Goal: Transaction & Acquisition: Obtain resource

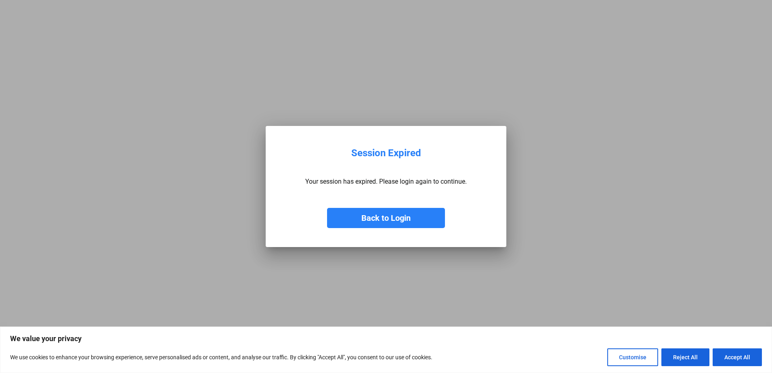
click at [399, 213] on button "Back to Login" at bounding box center [386, 218] width 118 height 20
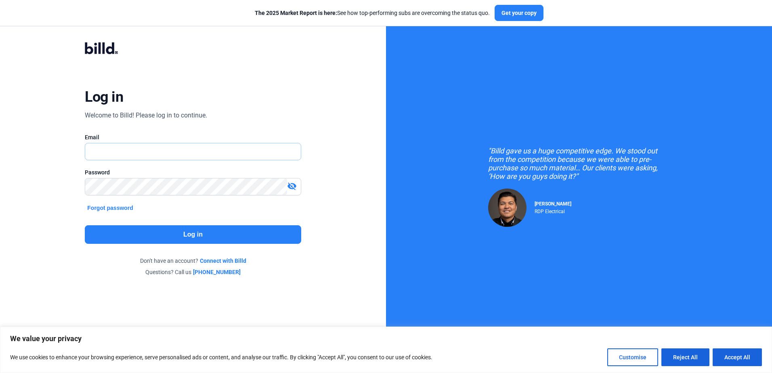
click at [139, 145] on input "text" at bounding box center [188, 151] width 206 height 17
click at [140, 154] on input "text" at bounding box center [192, 151] width 215 height 17
click at [162, 149] on input "text" at bounding box center [192, 151] width 215 height 17
type input "[PERSON_NAME][EMAIL_ADDRESS][DOMAIN_NAME]"
click at [253, 234] on button "Log in" at bounding box center [193, 234] width 216 height 19
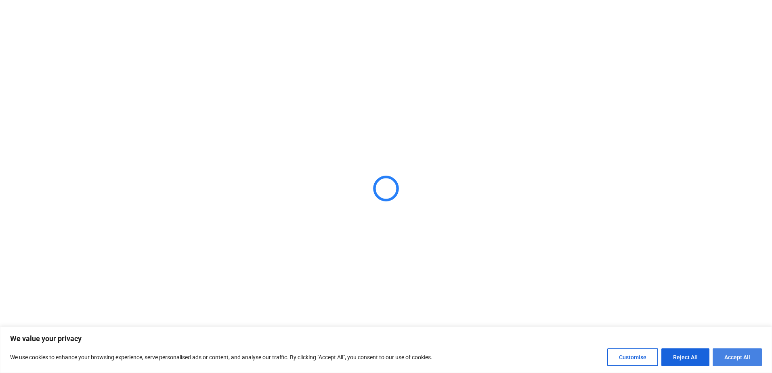
click at [752, 352] on button "Accept All" at bounding box center [737, 357] width 49 height 18
checkbox input "true"
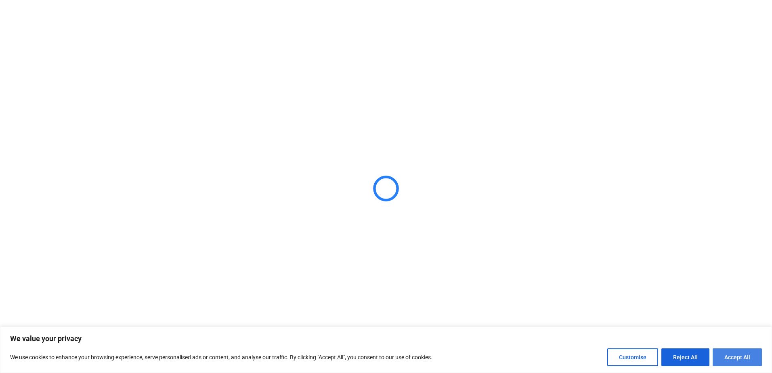
checkbox input "true"
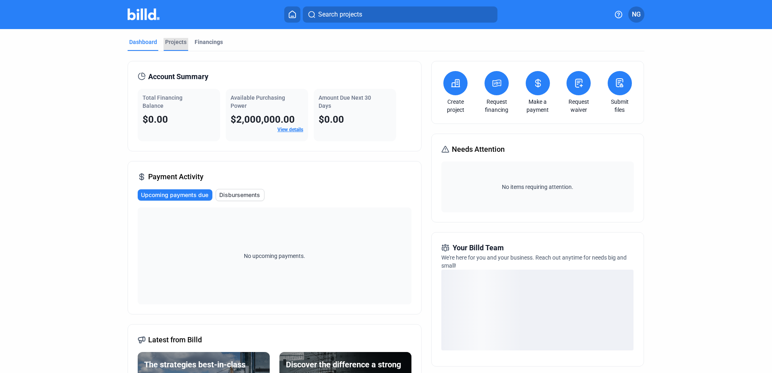
click at [175, 46] on div "Projects" at bounding box center [175, 42] width 21 height 8
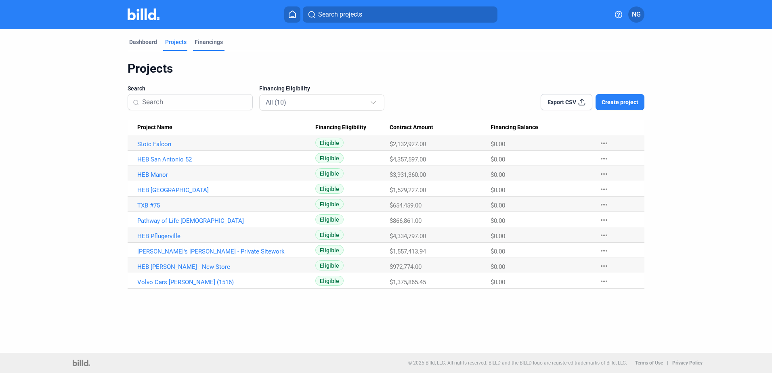
click at [209, 43] on div "Financings" at bounding box center [209, 42] width 28 height 8
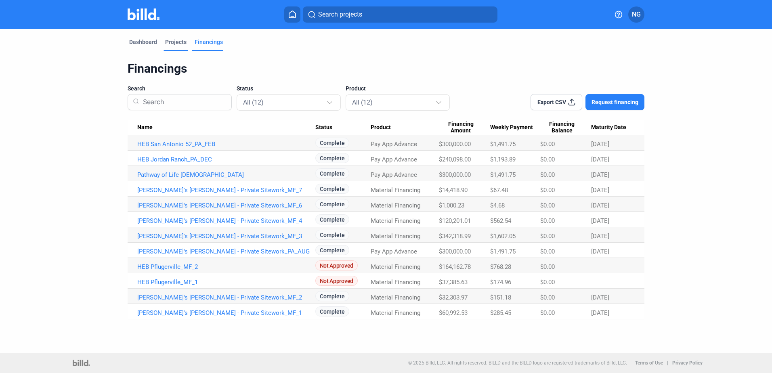
click at [171, 42] on div "Projects" at bounding box center [175, 42] width 21 height 8
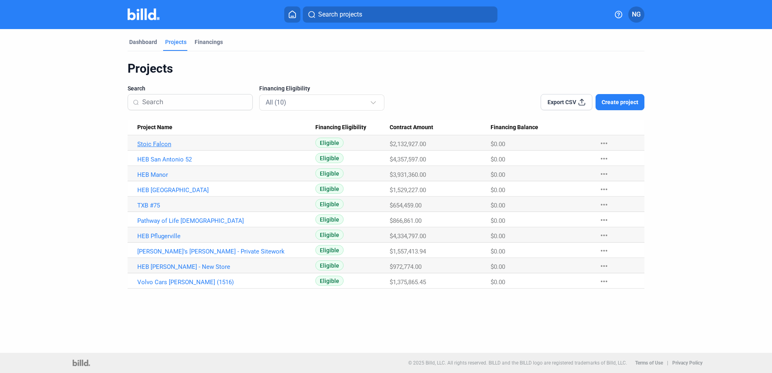
click at [155, 145] on link "Stoic Falcon" at bounding box center [226, 144] width 178 height 7
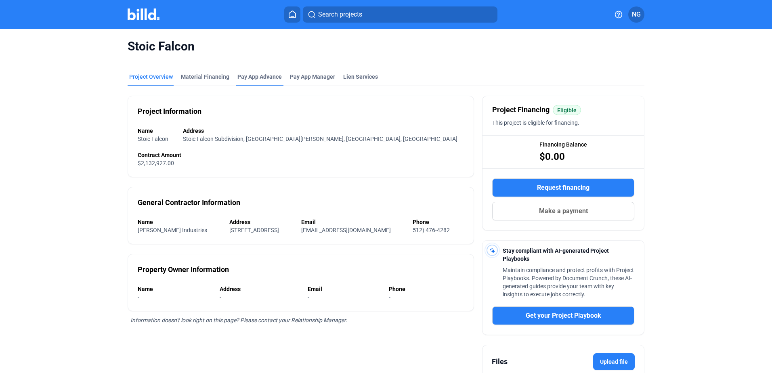
click at [253, 78] on div "Pay App Advance" at bounding box center [259, 77] width 44 height 8
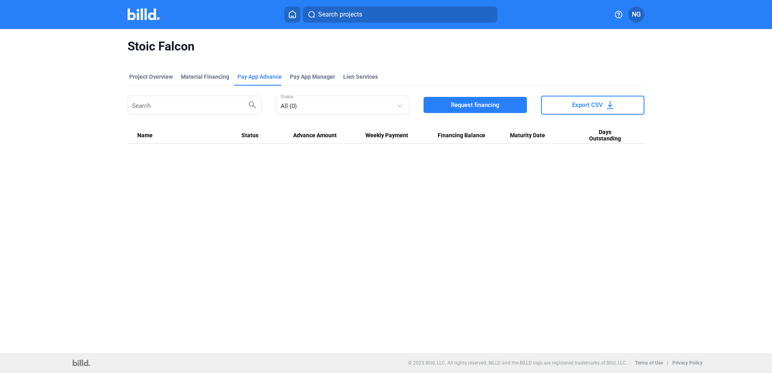
click at [493, 102] on span "Request financing" at bounding box center [475, 105] width 48 height 8
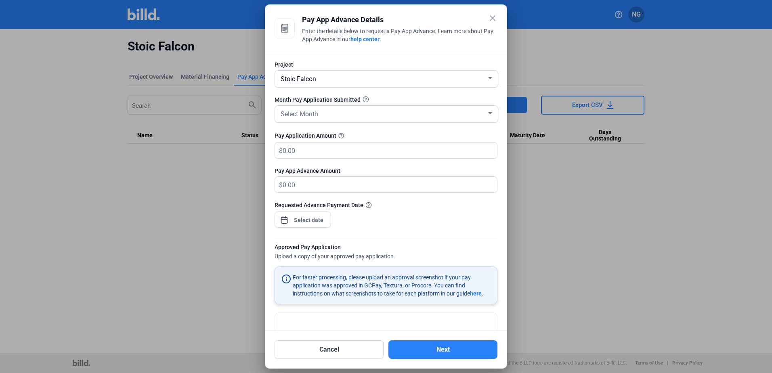
click at [494, 114] on div "Project Stoic Falcon Month Pay Application Submitted Select Month Pay Applicati…" at bounding box center [386, 191] width 242 height 279
click at [487, 115] on div at bounding box center [490, 113] width 7 height 6
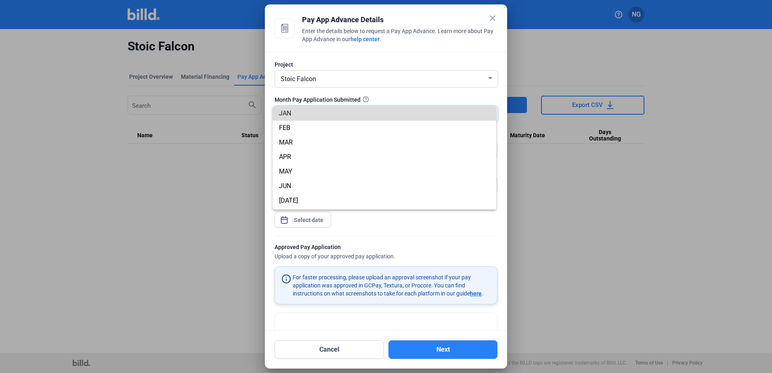
click at [485, 115] on span "JAN" at bounding box center [384, 113] width 211 height 15
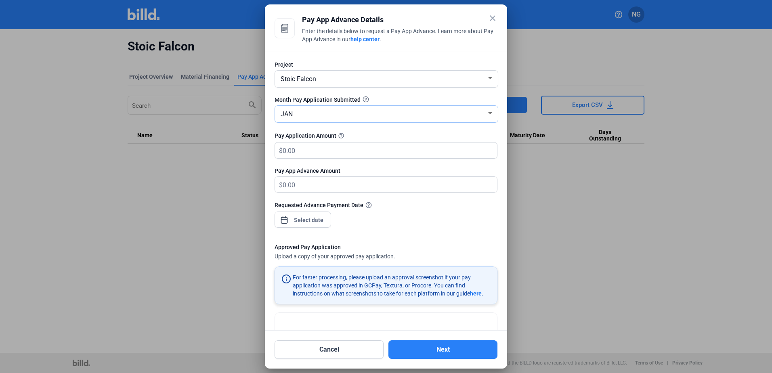
click at [482, 116] on div "JAN" at bounding box center [383, 113] width 208 height 11
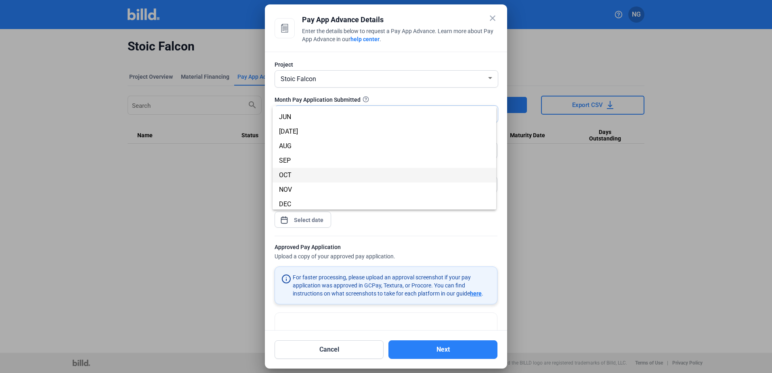
scroll to position [71, 0]
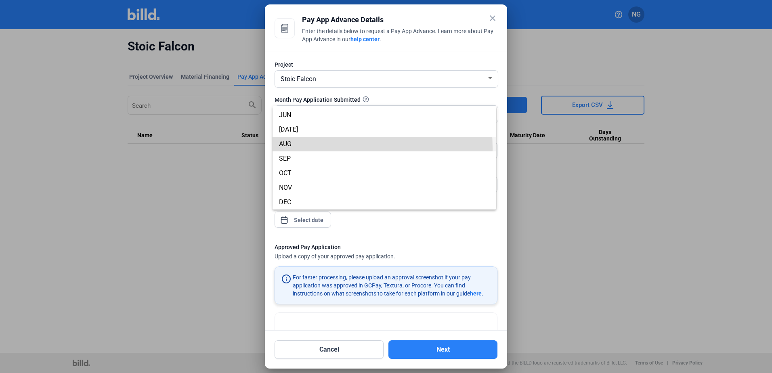
click at [295, 149] on span "AUG" at bounding box center [384, 144] width 211 height 15
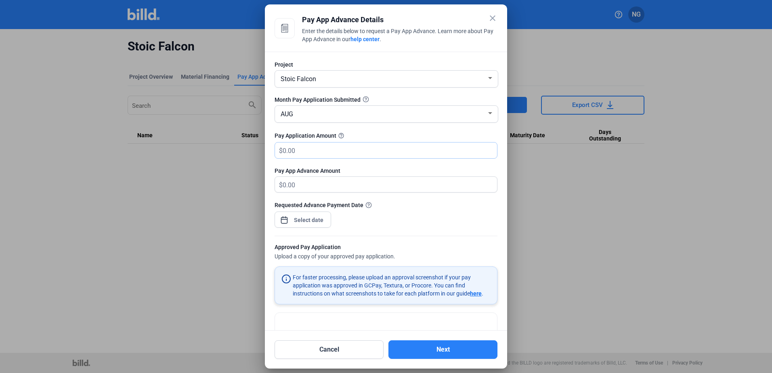
drag, startPoint x: 322, startPoint y: 153, endPoint x: 262, endPoint y: 146, distance: 60.9
click at [262, 146] on div "close Pay App Advance Details Enter the details below to request a Pay App Adva…" at bounding box center [386, 186] width 772 height 373
click at [300, 150] on input "text" at bounding box center [390, 151] width 214 height 16
drag, startPoint x: 300, startPoint y: 150, endPoint x: 266, endPoint y: 153, distance: 34.5
click at [266, 153] on div "Project Stoic Falcon Month Pay Application Submitted AUG Pay Application Amount…" at bounding box center [386, 191] width 242 height 279
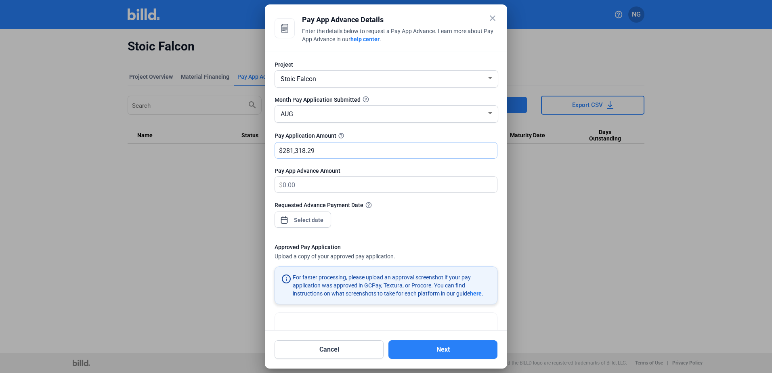
type input "281,318.29"
click at [311, 216] on div "close Pay App Advance Details Enter the details below to request a Pay App Adva…" at bounding box center [386, 186] width 772 height 373
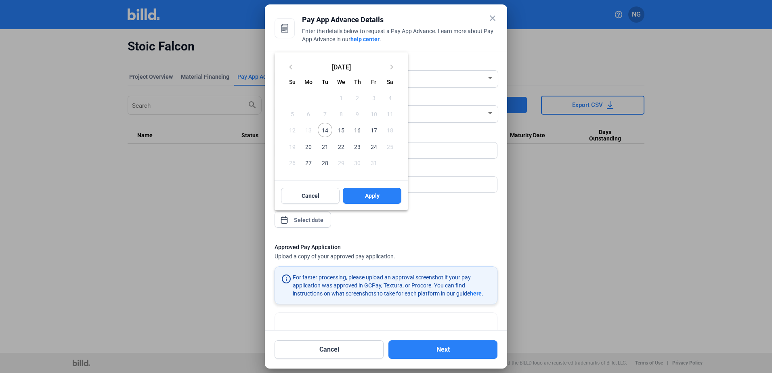
click at [325, 130] on span "14" at bounding box center [325, 130] width 15 height 15
click at [368, 195] on span "Apply" at bounding box center [372, 196] width 15 height 8
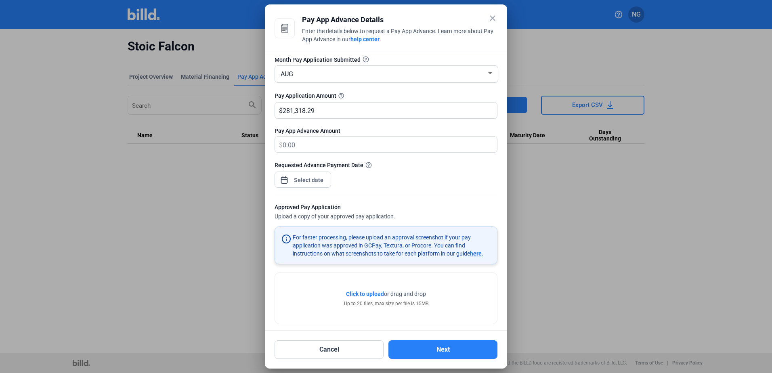
scroll to position [40, 0]
click at [358, 292] on span "Click to upload" at bounding box center [365, 293] width 38 height 6
click at [451, 289] on div "Click to upload Tap to upload or drag and drop Up to 20 files, max size per fil…" at bounding box center [386, 298] width 222 height 51
click at [361, 290] on span "Click to upload" at bounding box center [365, 293] width 38 height 6
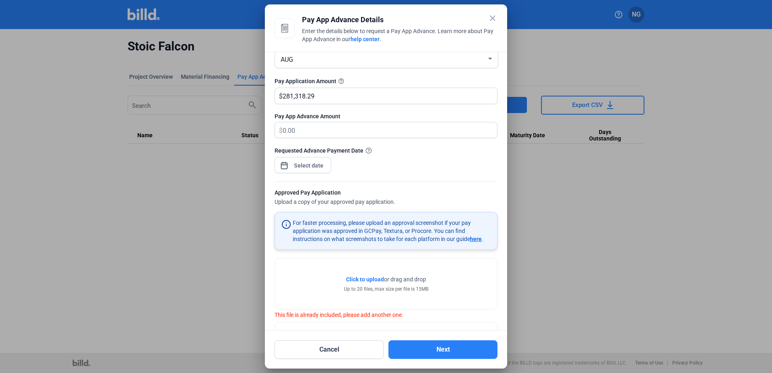
scroll to position [86, 0]
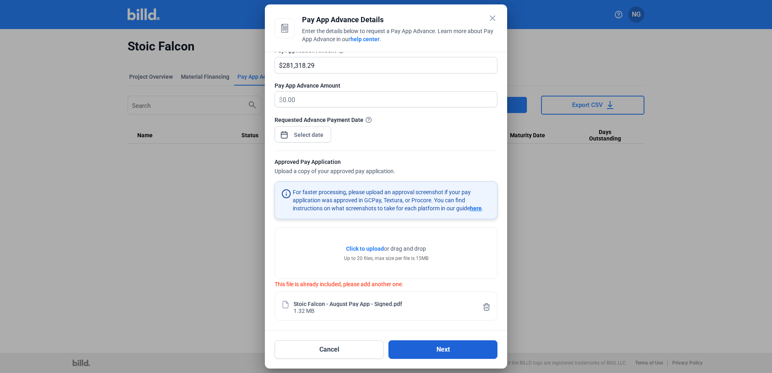
click at [468, 350] on button "Next" at bounding box center [442, 349] width 109 height 19
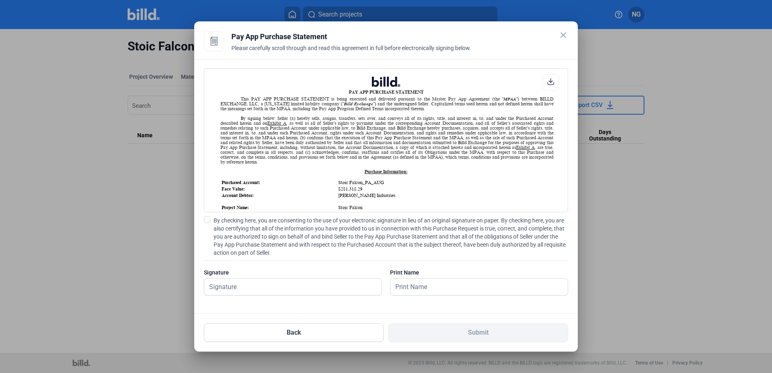
scroll to position [0, 0]
click at [206, 222] on span at bounding box center [207, 219] width 6 height 6
click at [0, 0] on input "By checking here, you are consenting to the use of your electronic signature in…" at bounding box center [0, 0] width 0 height 0
click at [265, 285] on input "text" at bounding box center [288, 287] width 168 height 17
type input "[PERSON_NAME]"
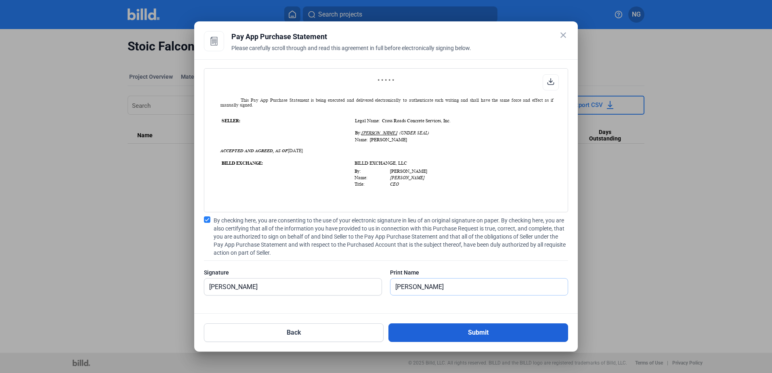
scroll to position [565, 0]
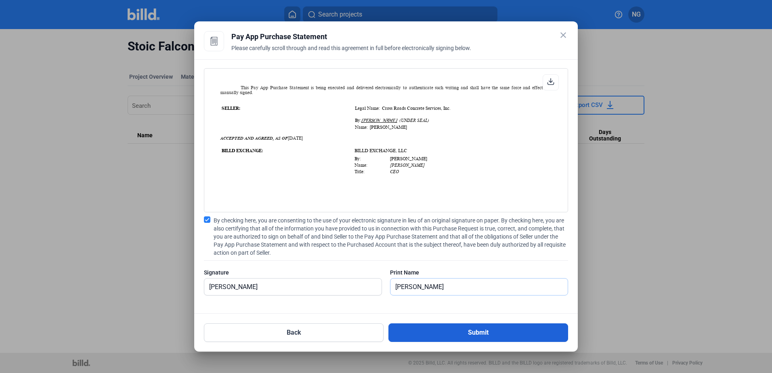
type input "[PERSON_NAME]"
click at [498, 332] on button "Submit" at bounding box center [478, 332] width 180 height 19
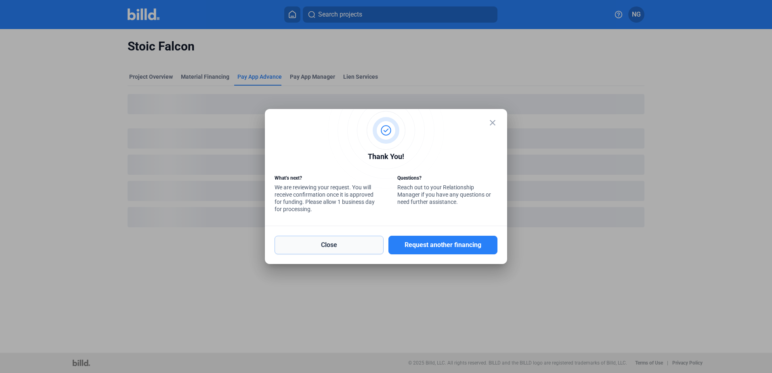
click at [323, 249] on button "Close" at bounding box center [329, 245] width 109 height 19
